Goal: Task Accomplishment & Management: Complete application form

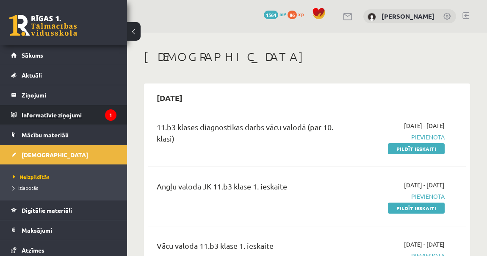
click at [50, 115] on legend "Informatīvie ziņojumi 1" at bounding box center [69, 114] width 95 height 19
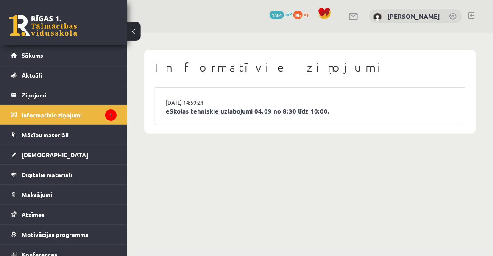
click at [227, 114] on link "eSkolas tehniskie uzlabojumi 04.09 no 8:30 līdz 10:00." at bounding box center [310, 111] width 288 height 10
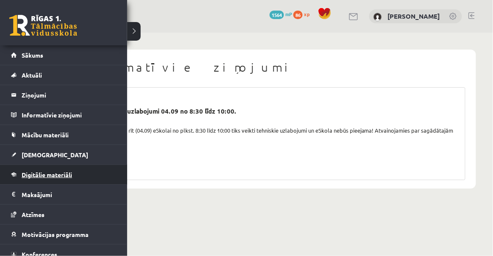
click at [79, 172] on link "Digitālie materiāli" at bounding box center [63, 174] width 105 height 19
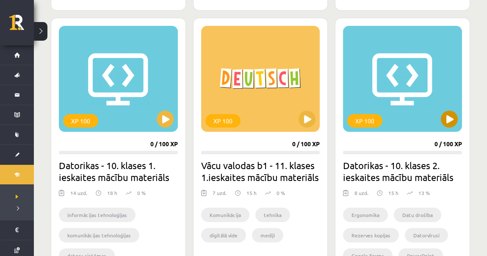
scroll to position [770, 0]
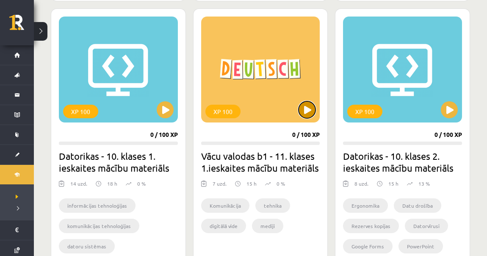
click at [302, 114] on button at bounding box center [307, 109] width 17 height 17
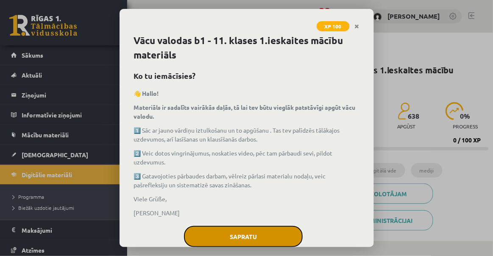
click at [222, 229] on button "Sapratu" at bounding box center [243, 236] width 119 height 21
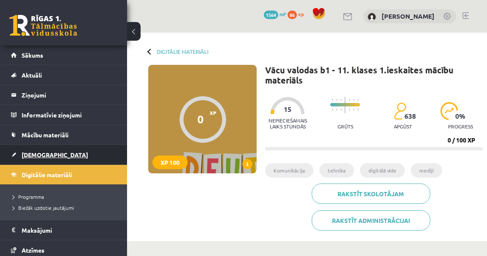
click at [30, 154] on span "[DEMOGRAPHIC_DATA]" at bounding box center [55, 155] width 67 height 8
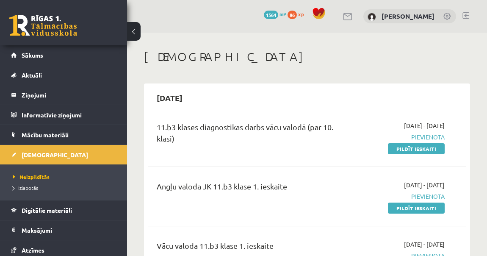
scroll to position [38, 0]
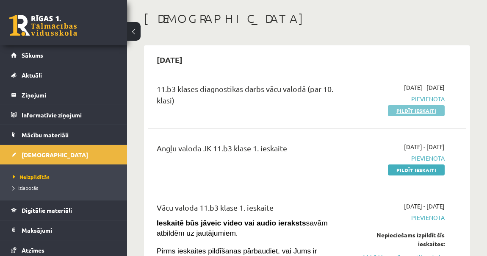
click at [401, 110] on link "Pildīt ieskaiti" at bounding box center [416, 110] width 57 height 11
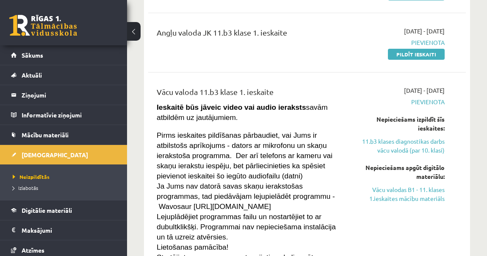
scroll to position [0, 0]
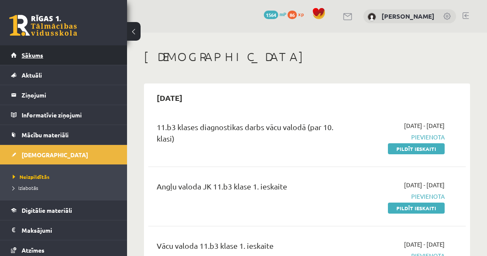
click at [50, 53] on link "Sākums" at bounding box center [63, 54] width 105 height 19
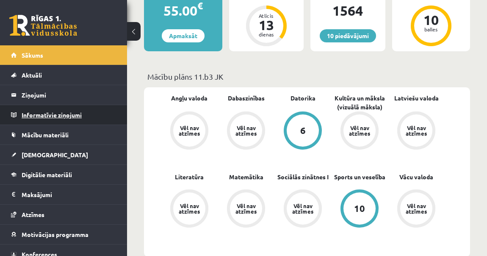
scroll to position [192, 0]
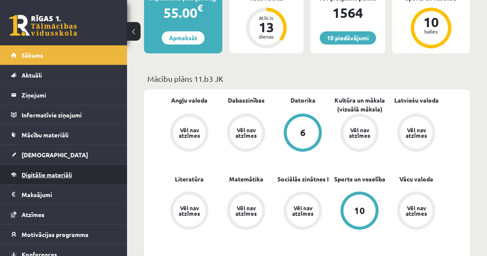
click at [69, 174] on span "Digitālie materiāli" at bounding box center [47, 175] width 50 height 8
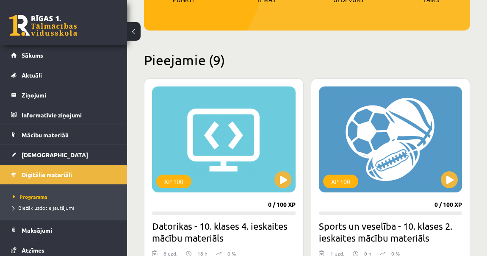
scroll to position [154, 0]
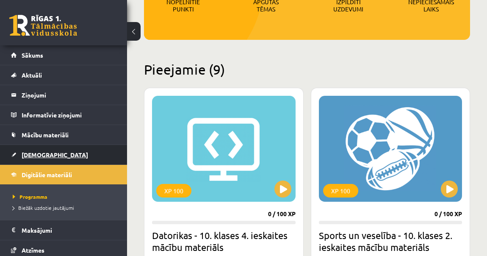
click at [76, 150] on link "[DEMOGRAPHIC_DATA]" at bounding box center [63, 154] width 105 height 19
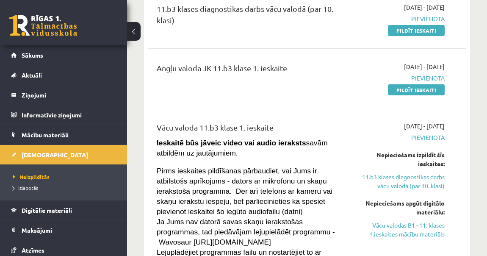
scroll to position [77, 0]
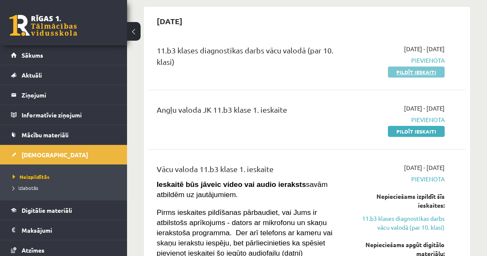
click at [411, 72] on link "Pildīt ieskaiti" at bounding box center [416, 72] width 57 height 11
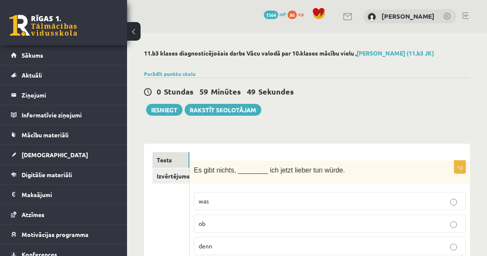
scroll to position [38, 0]
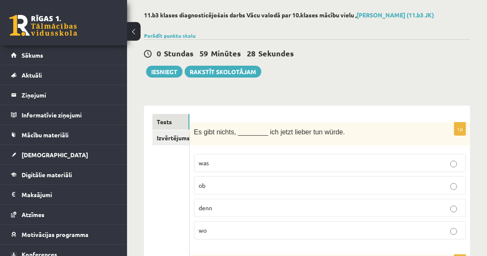
click at [208, 163] on span "was" at bounding box center [204, 163] width 10 height 8
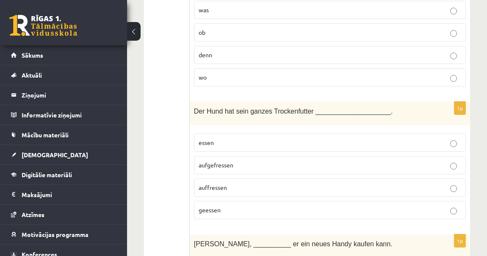
scroll to position [192, 0]
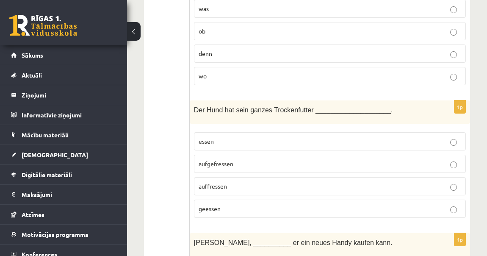
click at [210, 162] on span "aufgefressen" at bounding box center [216, 164] width 35 height 8
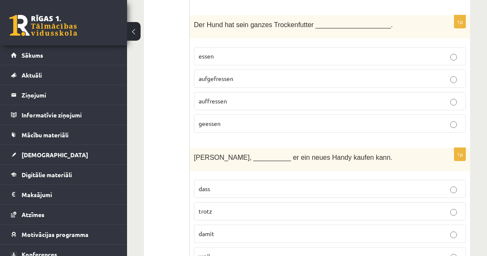
scroll to position [308, 0]
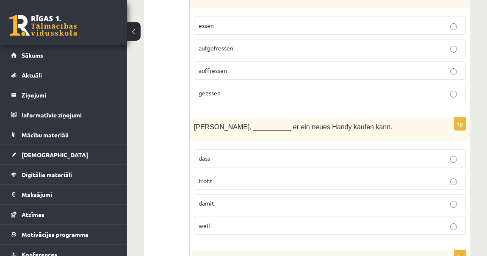
click at [206, 202] on span "damit" at bounding box center [207, 203] width 16 height 8
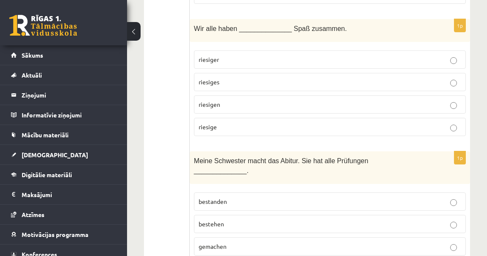
scroll to position [462, 0]
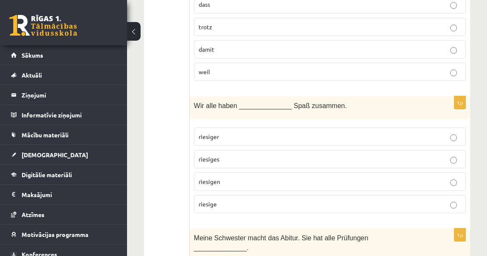
click at [210, 177] on span "riesigen" at bounding box center [210, 181] width 22 height 8
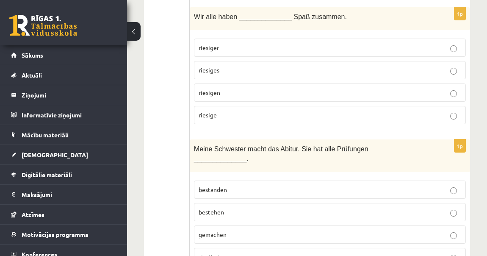
scroll to position [577, 0]
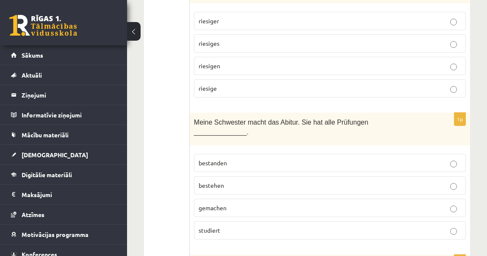
click at [214, 159] on span "bestanden" at bounding box center [213, 163] width 28 height 8
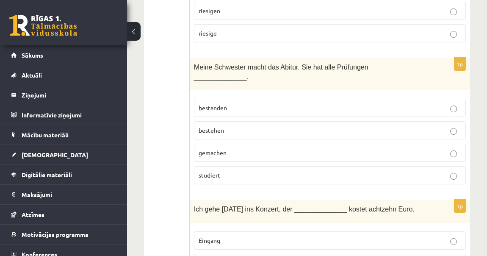
scroll to position [693, 0]
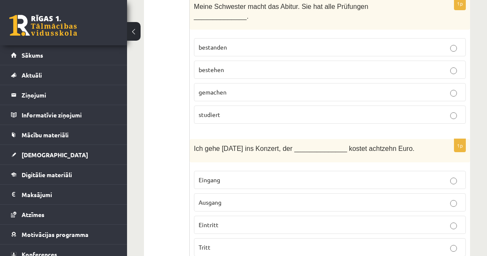
click at [213, 221] on span "Eintritt" at bounding box center [209, 225] width 20 height 8
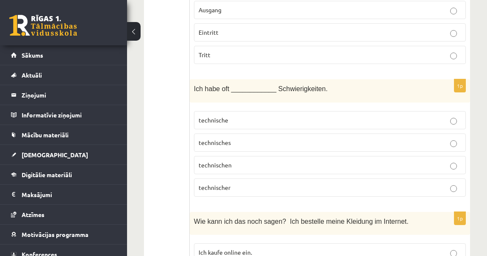
click at [227, 116] on span "technische" at bounding box center [214, 120] width 30 height 8
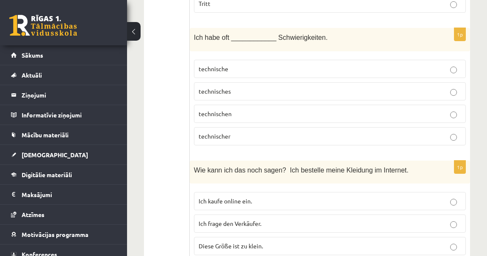
scroll to position [1001, 0]
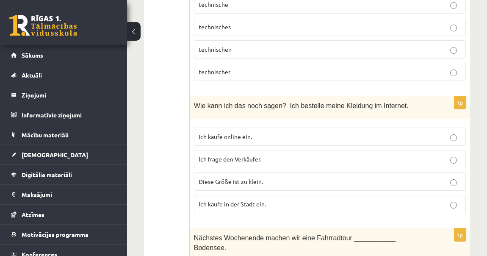
click at [239, 133] on span "Ich kaufe online ein." at bounding box center [225, 137] width 53 height 8
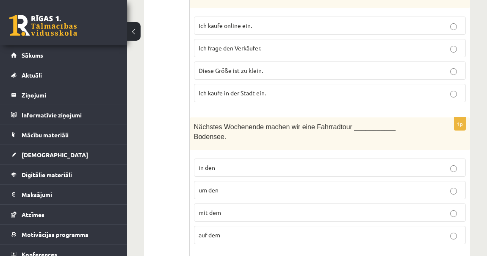
scroll to position [1117, 0]
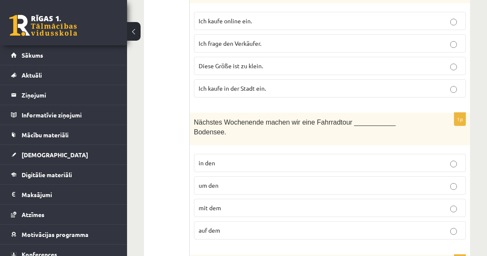
click at [210, 181] on span "um den" at bounding box center [209, 185] width 20 height 8
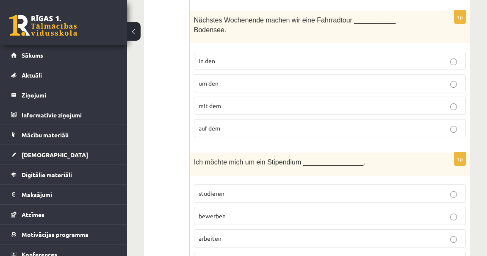
scroll to position [1232, 0]
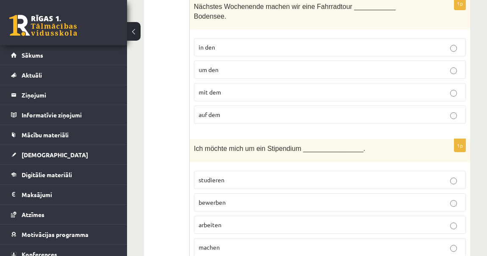
click at [217, 198] on span "bewerben" at bounding box center [212, 202] width 27 height 8
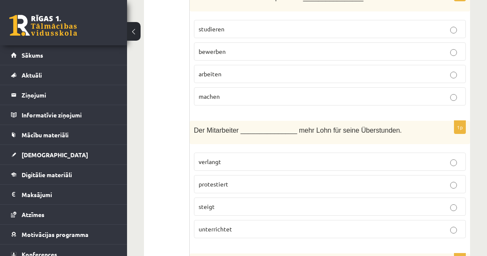
scroll to position [1425, 0]
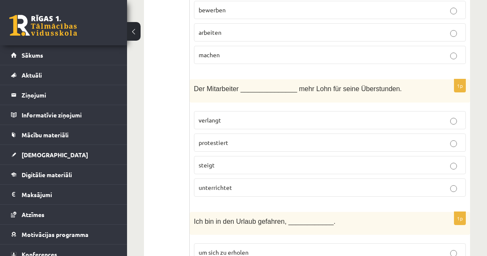
click at [214, 116] on span "verlangt" at bounding box center [210, 120] width 22 height 8
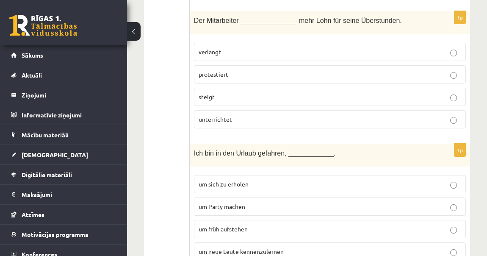
scroll to position [1540, 0]
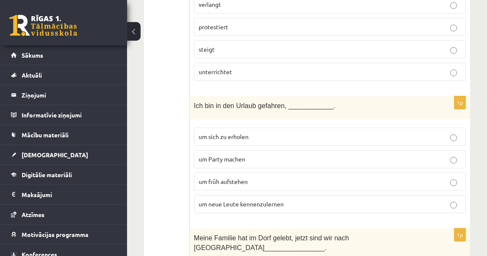
click at [230, 200] on span "um neue Leute kennenzulernen" at bounding box center [241, 204] width 85 height 8
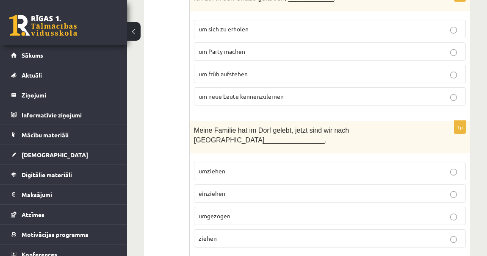
scroll to position [1656, 0]
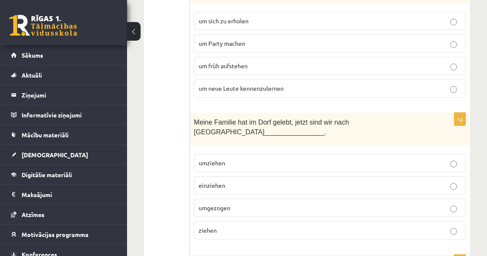
click at [231, 203] on p "umgezogen" at bounding box center [330, 207] width 263 height 9
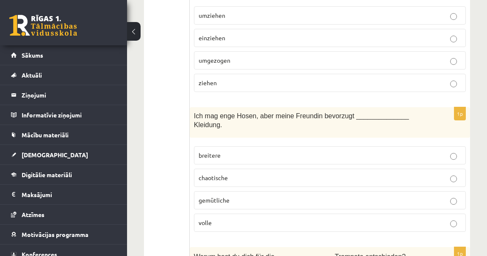
scroll to position [1810, 0]
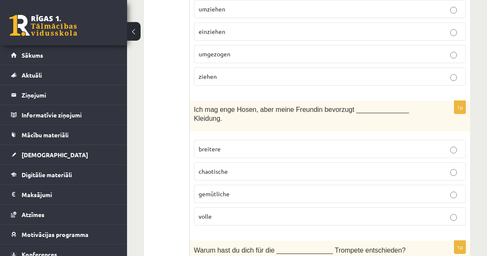
click at [217, 144] on p "breitere" at bounding box center [330, 148] width 263 height 9
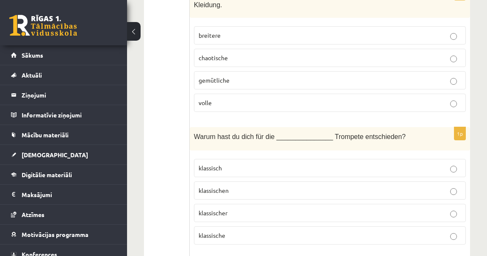
scroll to position [1925, 0]
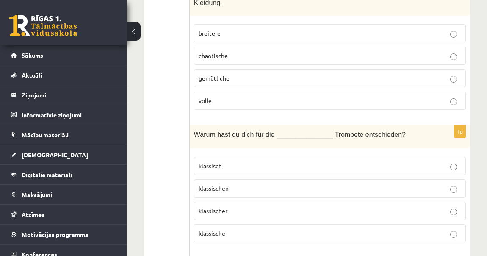
click at [223, 224] on label "klassische" at bounding box center [330, 233] width 272 height 18
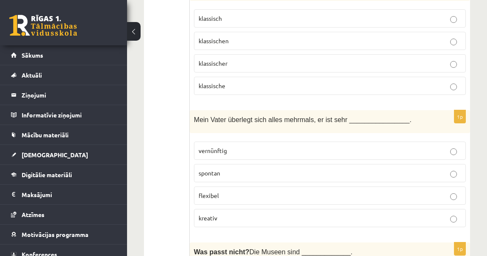
scroll to position [2080, 0]
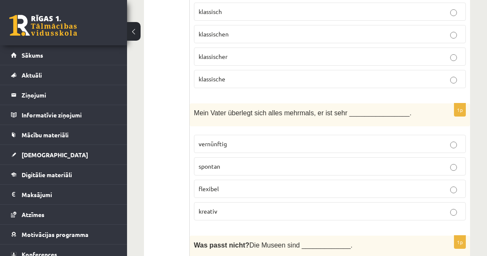
click at [218, 139] on p "vernünftig" at bounding box center [330, 143] width 263 height 9
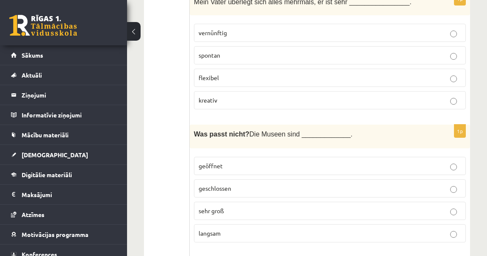
scroll to position [2195, 0]
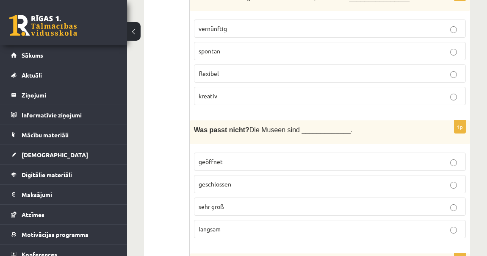
click at [220, 225] on span "langsam" at bounding box center [210, 229] width 22 height 8
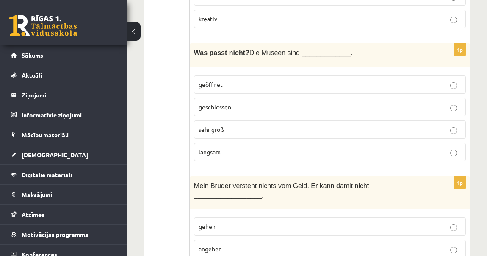
scroll to position [2349, 0]
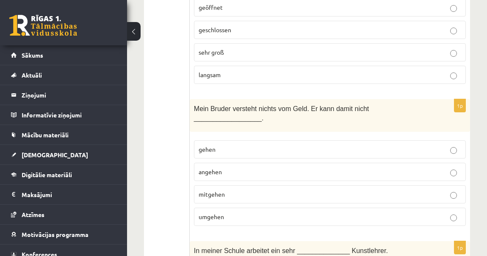
click at [211, 213] on span "umgehen" at bounding box center [211, 217] width 25 height 8
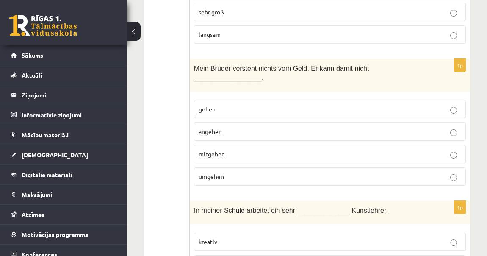
scroll to position [2465, 0]
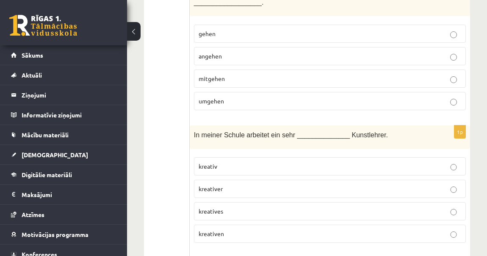
click at [224, 184] on p "kreativer" at bounding box center [330, 188] width 263 height 9
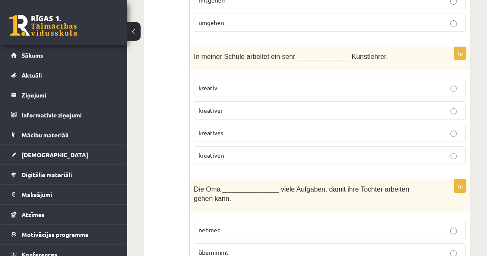
scroll to position [2580, 0]
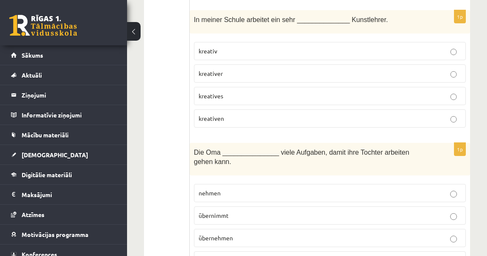
click at [223, 211] on span "übernimmt" at bounding box center [214, 215] width 30 height 8
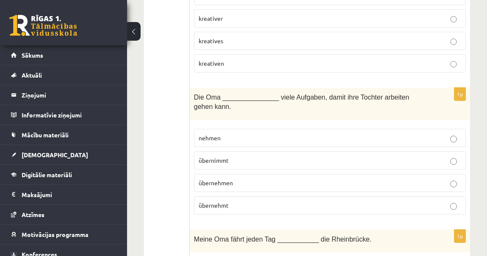
scroll to position [2695, 0]
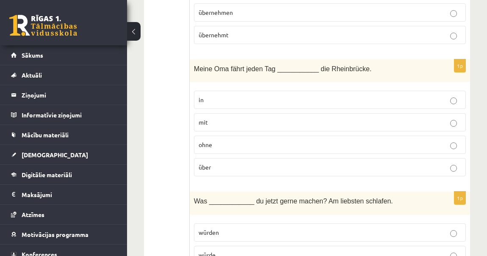
scroll to position [2850, 0]
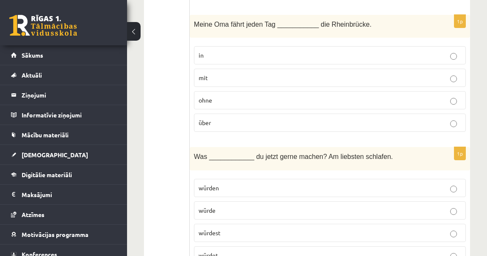
click at [220, 229] on span "würdest" at bounding box center [210, 233] width 22 height 8
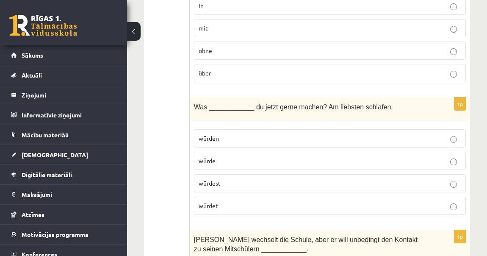
scroll to position [2965, 0]
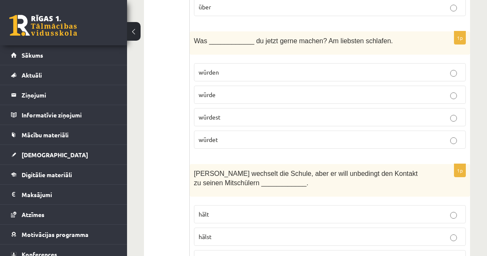
click at [219, 255] on p "halten" at bounding box center [330, 259] width 263 height 9
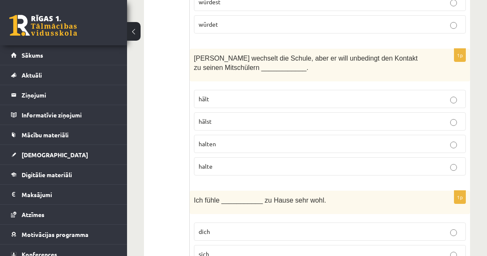
scroll to position [3158, 0]
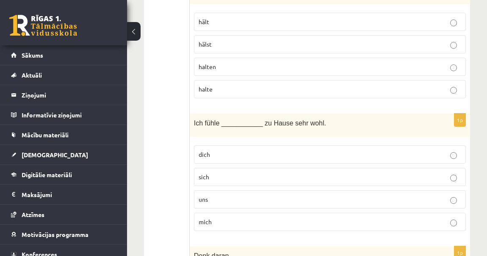
click at [213, 217] on p "mich" at bounding box center [330, 221] width 263 height 9
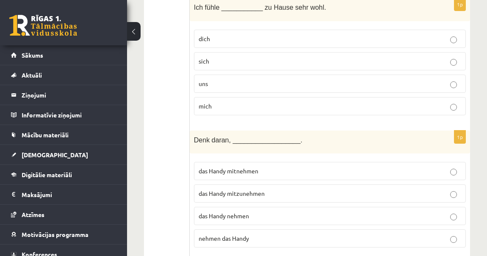
click at [243, 189] on span "das Handy mitzunehmen" at bounding box center [232, 193] width 66 height 8
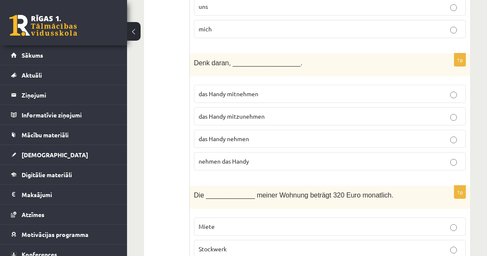
scroll to position [3389, 0]
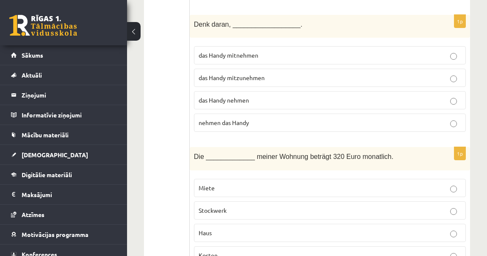
click at [214, 184] on span "Miete" at bounding box center [207, 188] width 16 height 8
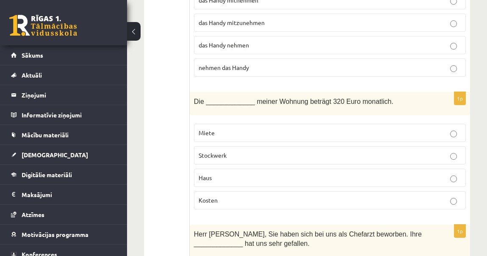
scroll to position [3504, 0]
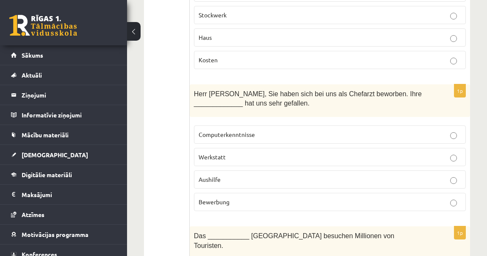
scroll to position [3658, 0]
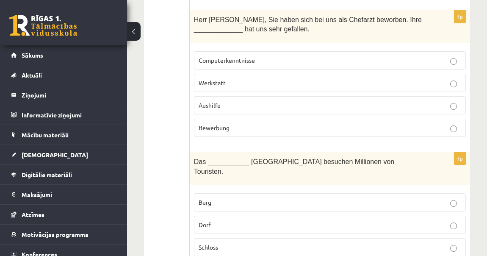
click at [221, 243] on p "Schloss" at bounding box center [330, 247] width 263 height 9
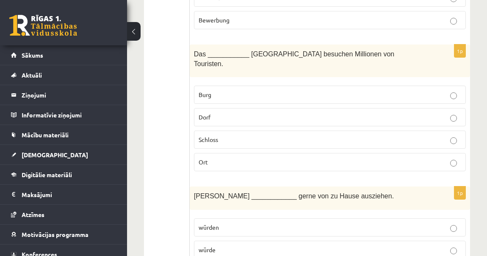
scroll to position [3774, 0]
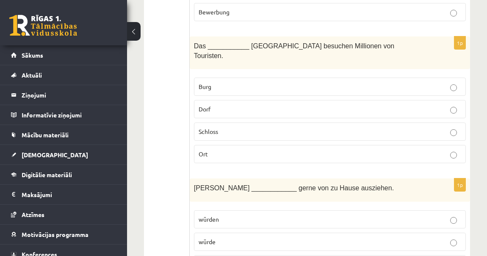
click at [213, 238] on span "würde" at bounding box center [207, 242] width 17 height 8
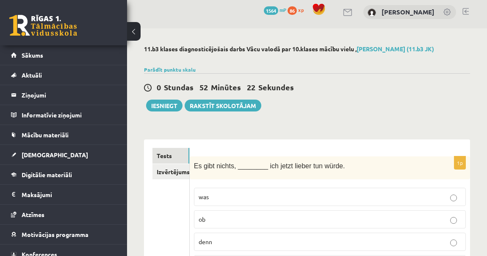
scroll to position [0, 0]
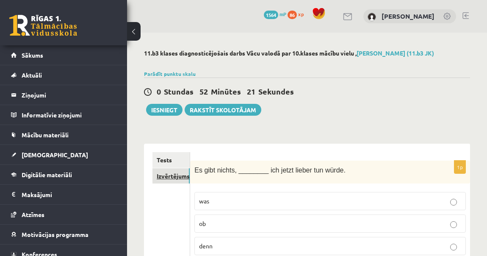
click at [180, 180] on link "Izvērtējums!" at bounding box center [171, 176] width 37 height 16
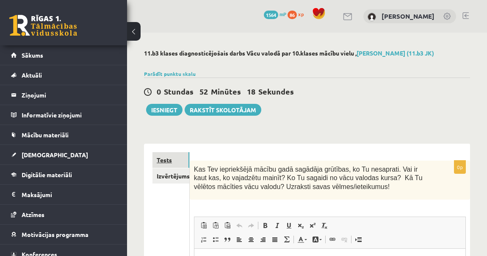
click at [165, 154] on link "Tests" at bounding box center [171, 160] width 37 height 16
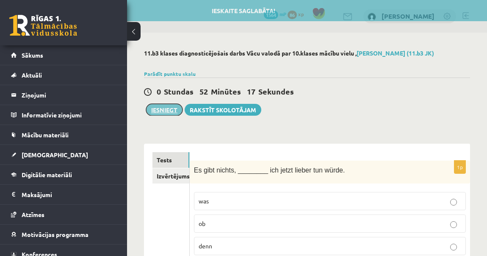
click at [166, 110] on button "Iesniegt" at bounding box center [164, 110] width 36 height 12
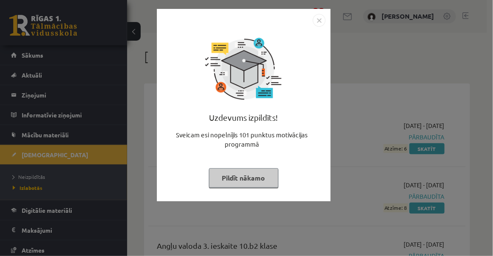
click at [255, 181] on button "Pildīt nākamo" at bounding box center [243, 177] width 69 height 19
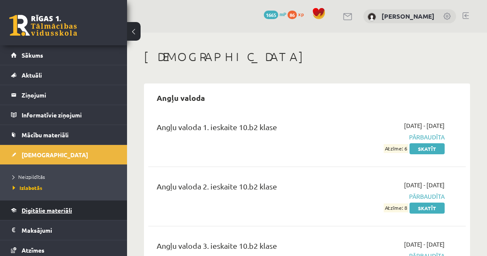
click at [46, 209] on span "Digitālie materiāli" at bounding box center [47, 210] width 50 height 8
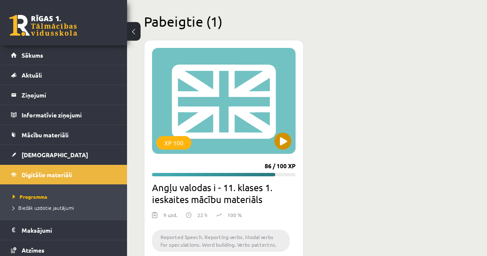
scroll to position [1517, 0]
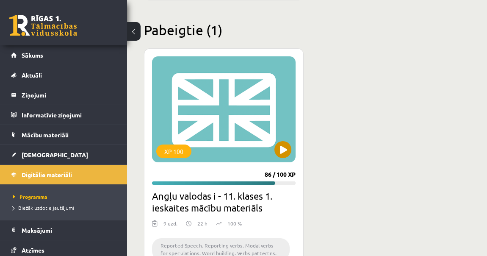
click at [251, 94] on div "XP 100" at bounding box center [224, 109] width 144 height 106
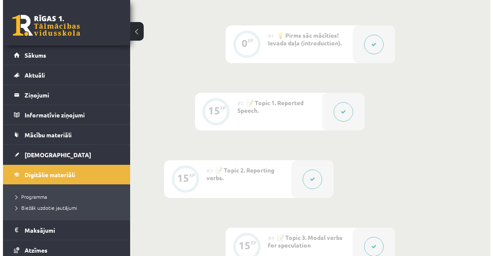
scroll to position [231, 0]
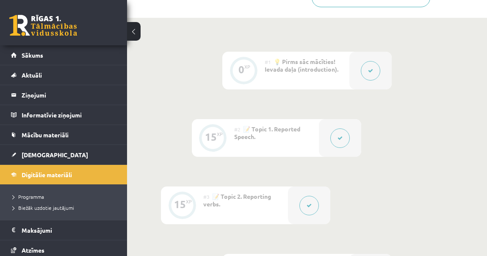
click at [342, 147] on div at bounding box center [340, 138] width 42 height 38
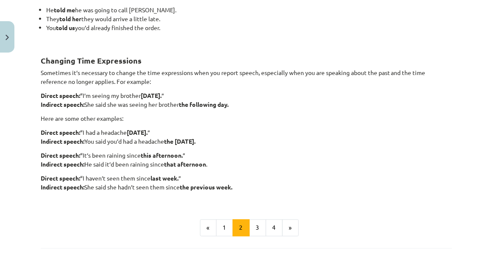
scroll to position [269, 0]
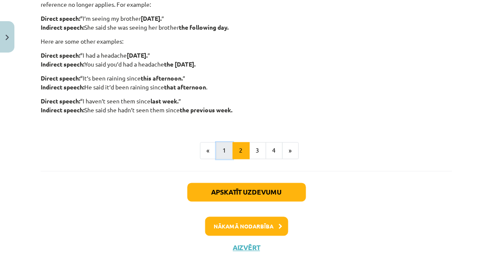
click at [227, 150] on button "1" at bounding box center [224, 150] width 17 height 17
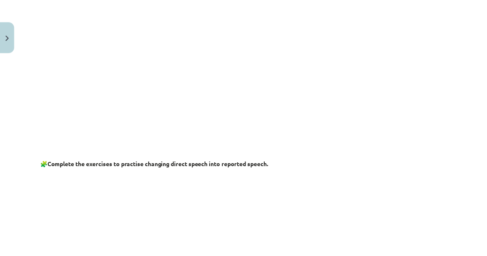
scroll to position [151, 0]
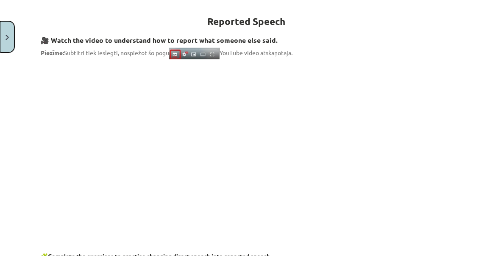
click at [7, 40] on button "Close" at bounding box center [7, 36] width 14 height 31
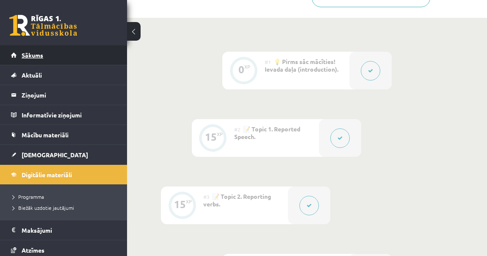
click at [28, 59] on link "Sākums" at bounding box center [63, 54] width 105 height 19
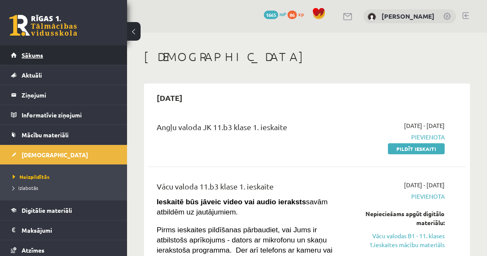
click at [17, 53] on link "Sākums" at bounding box center [63, 54] width 105 height 19
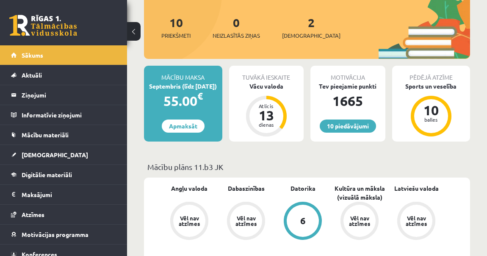
scroll to position [192, 0]
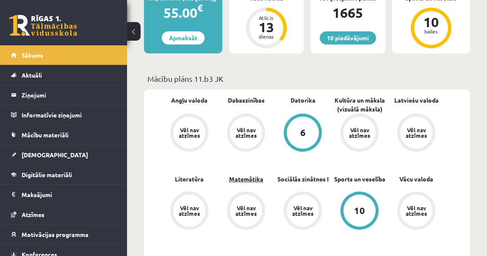
click at [241, 178] on link "Matemātika" at bounding box center [246, 179] width 34 height 9
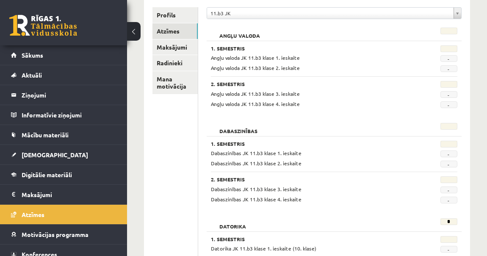
scroll to position [115, 0]
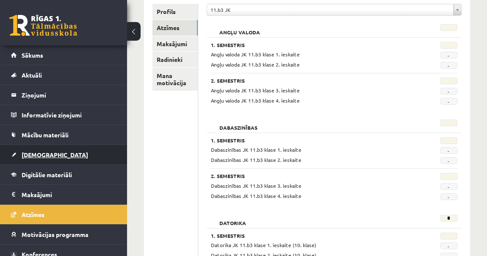
click at [54, 147] on link "[DEMOGRAPHIC_DATA]" at bounding box center [63, 154] width 105 height 19
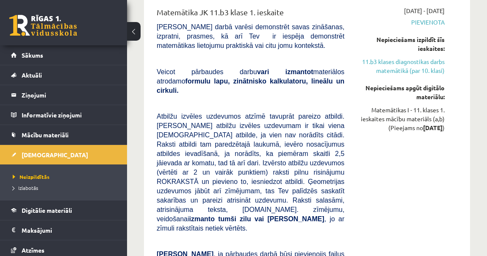
scroll to position [1887, 0]
